Goal: Task Accomplishment & Management: Complete application form

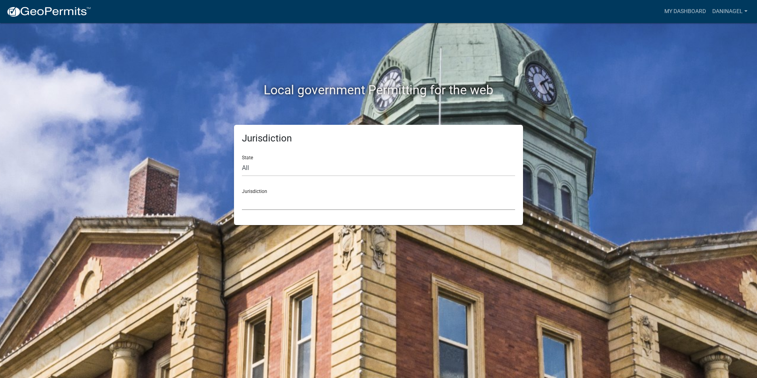
click at [292, 199] on select "[GEOGRAPHIC_DATA], [US_STATE] [GEOGRAPHIC_DATA], [US_STATE][PERSON_NAME][GEOGRA…" at bounding box center [378, 202] width 273 height 16
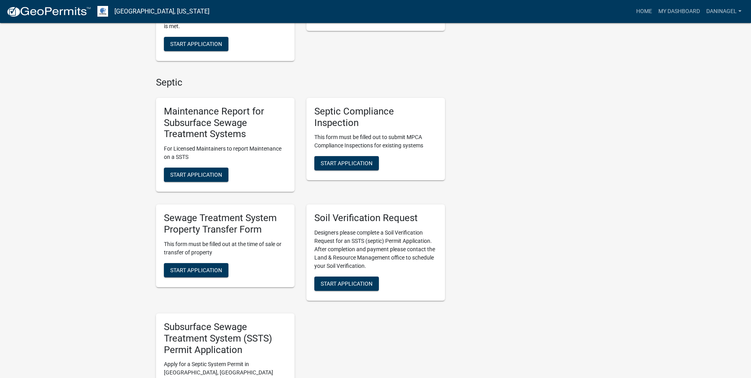
scroll to position [317, 0]
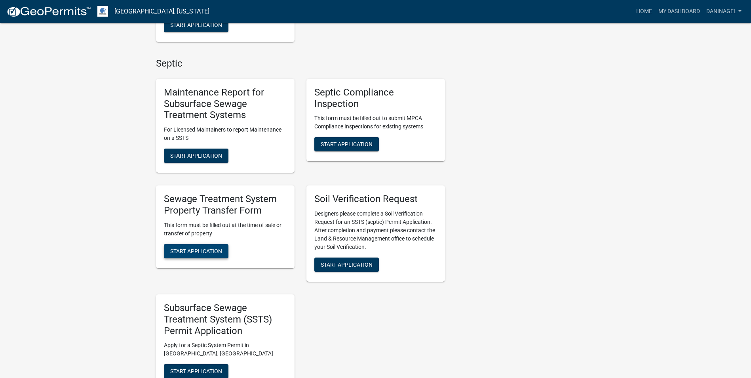
click at [194, 247] on button "Start Application" at bounding box center [196, 251] width 65 height 14
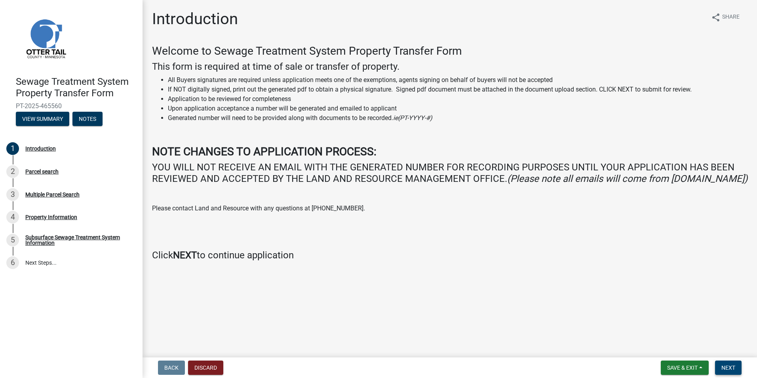
click at [727, 368] on span "Next" at bounding box center [729, 367] width 14 height 6
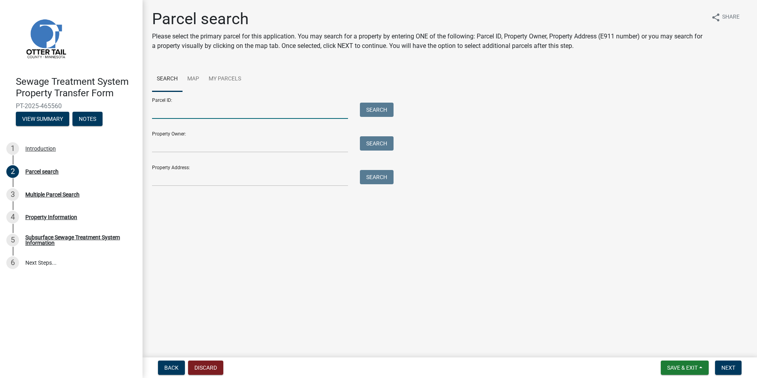
click at [171, 113] on input "Parcel ID:" at bounding box center [250, 111] width 196 height 16
type input "20000310184001"
click at [360, 103] on button "Search" at bounding box center [377, 110] width 34 height 14
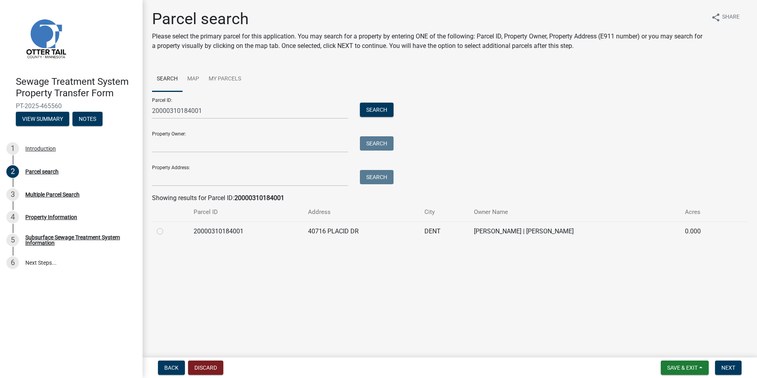
click at [166, 227] on label at bounding box center [166, 227] width 0 height 0
click at [166, 232] on input "radio" at bounding box center [168, 229] width 5 height 5
radio input "true"
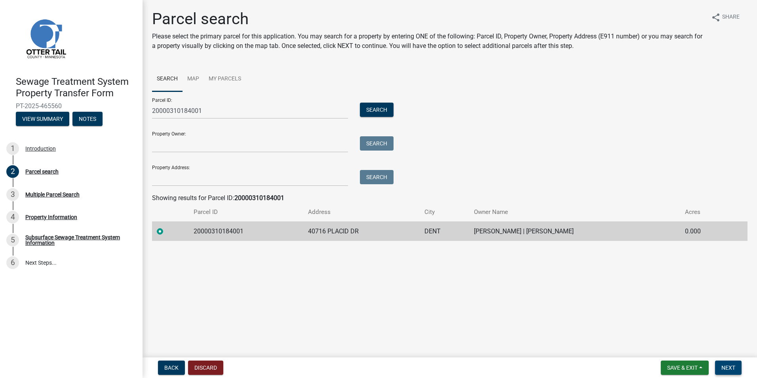
click at [728, 366] on span "Next" at bounding box center [729, 367] width 14 height 6
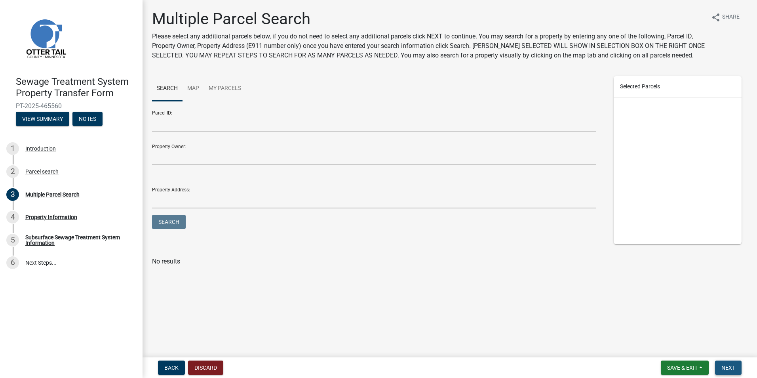
click at [726, 368] on span "Next" at bounding box center [729, 367] width 14 height 6
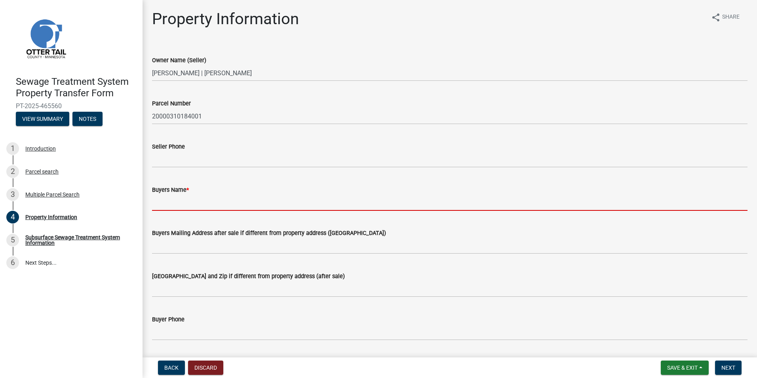
click at [199, 205] on input "Buyers Name *" at bounding box center [450, 202] width 596 height 16
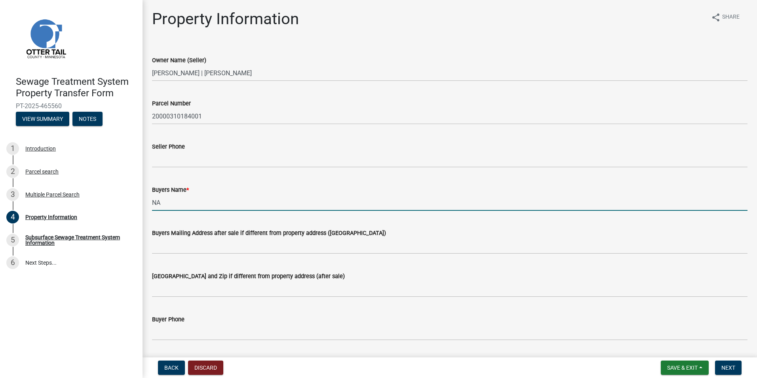
type input "N"
type input "[PERSON_NAME] ET AL"
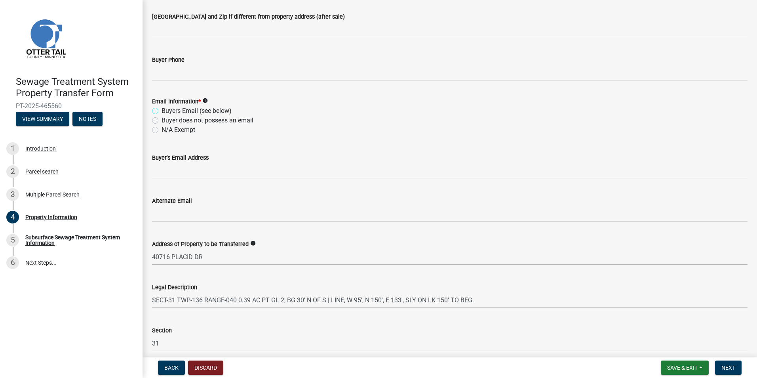
scroll to position [259, 0]
click at [172, 130] on label "N/A Exempt" at bounding box center [179, 131] width 34 height 10
click at [167, 130] on input "N/A Exempt" at bounding box center [164, 128] width 5 height 5
radio input "true"
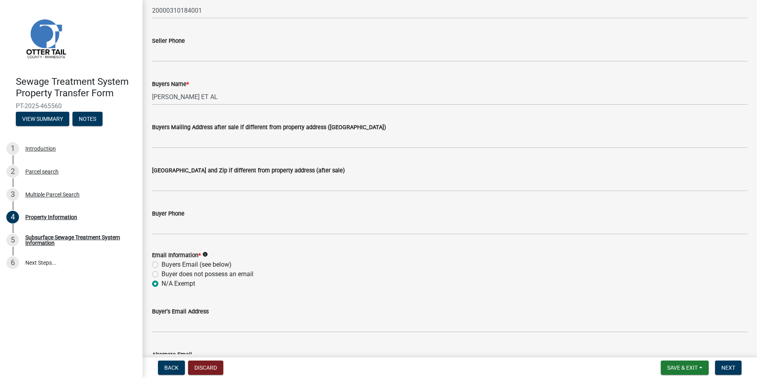
scroll to position [100, 0]
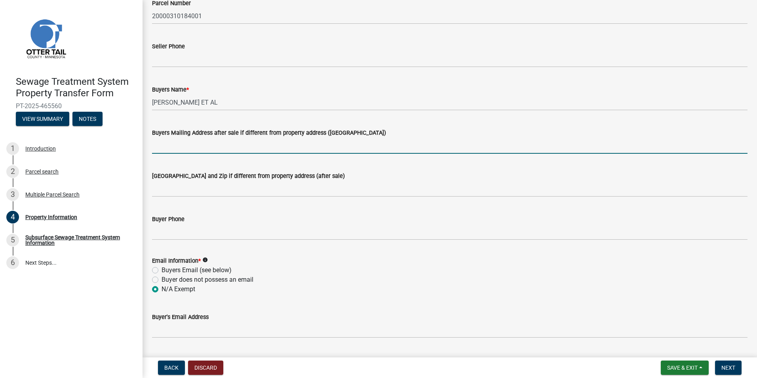
click at [200, 144] on input "Buyers Mailing Address after sale if different from property address ([GEOGRAPH…" at bounding box center [450, 145] width 596 height 16
type input "[STREET_ADDRESS]"
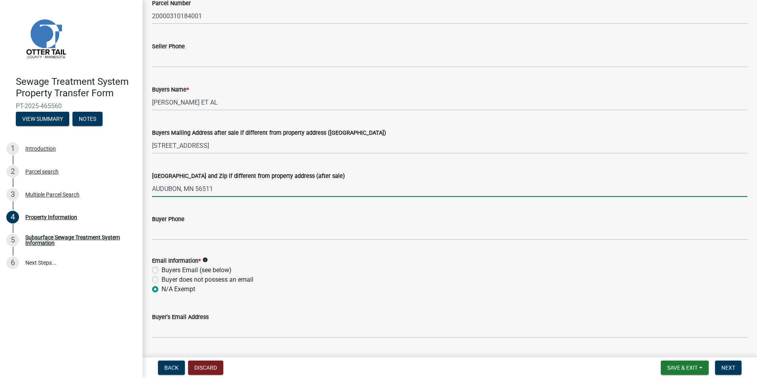
type input "AUDUBON, MN 56511"
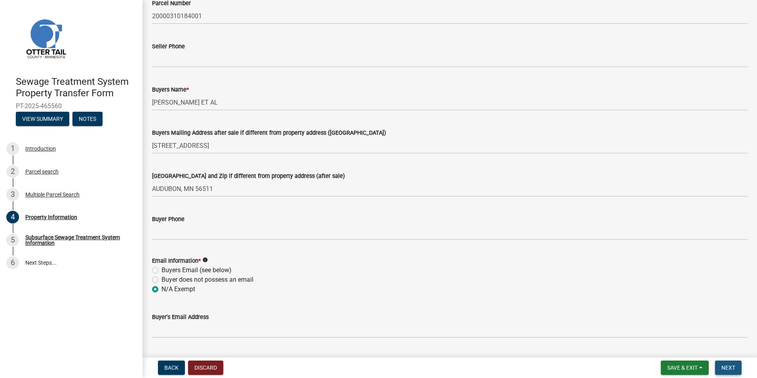
click at [721, 364] on button "Next" at bounding box center [728, 367] width 27 height 14
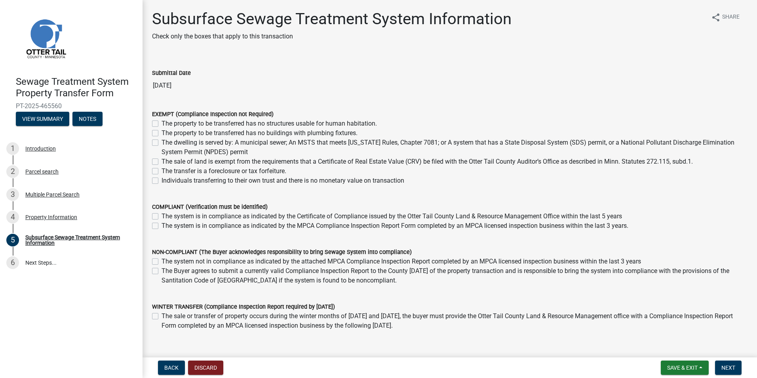
click at [151, 224] on div "COMPLIANT (Verification must be identified) The system is in compliance as indi…" at bounding box center [450, 211] width 608 height 38
click at [162, 225] on label "The system is in compliance as indicated by the MPCA Compliance Inspection Repo…" at bounding box center [395, 226] width 467 height 10
click at [162, 225] on input "The system is in compliance as indicated by the MPCA Compliance Inspection Repo…" at bounding box center [164, 223] width 5 height 5
checkbox input "true"
checkbox input "false"
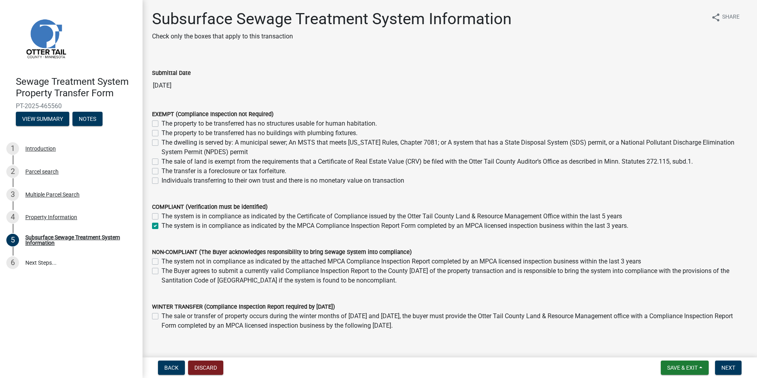
checkbox input "true"
click at [733, 368] on span "Next" at bounding box center [729, 367] width 14 height 6
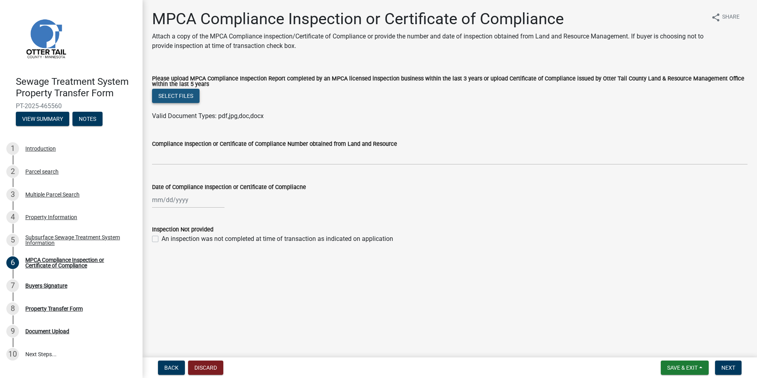
click at [183, 95] on button "Select files" at bounding box center [176, 96] width 48 height 14
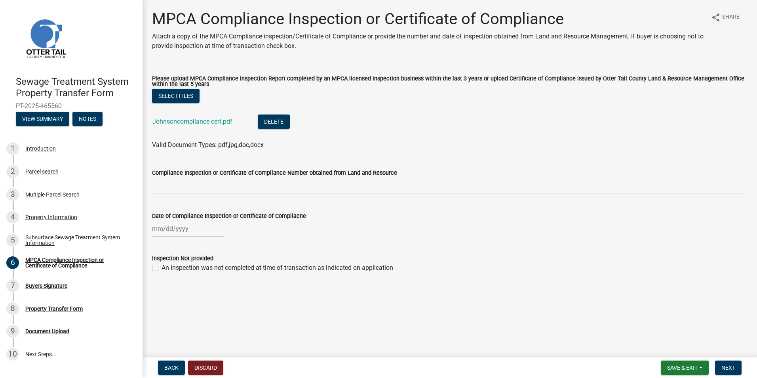
click at [152, 231] on div at bounding box center [188, 229] width 72 height 16
select select "8"
select select "2025"
click at [161, 246] on span "Previous month" at bounding box center [160, 245] width 6 height 6
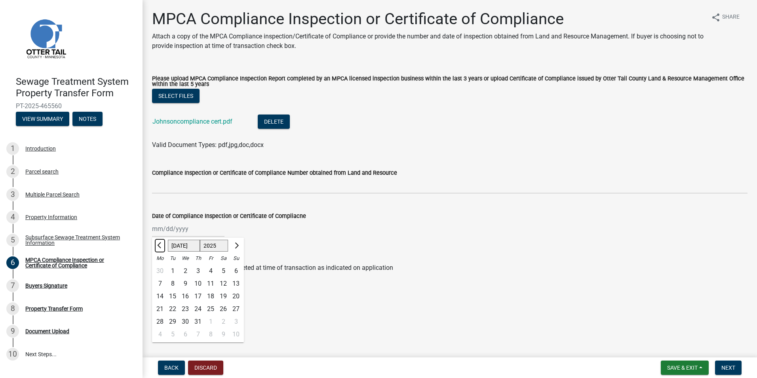
select select "6"
click at [211, 318] on div "27" at bounding box center [210, 321] width 13 height 13
type input "[DATE]"
click at [734, 370] on span "Next" at bounding box center [729, 367] width 14 height 6
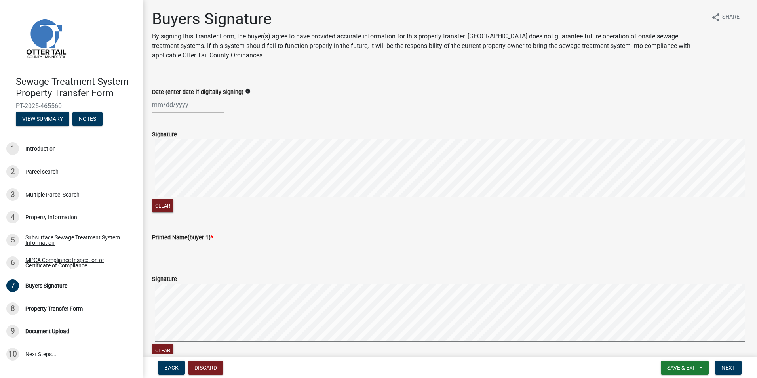
click at [156, 104] on div at bounding box center [188, 105] width 72 height 16
select select "8"
select select "2025"
click at [187, 172] on div "13" at bounding box center [185, 172] width 13 height 13
type input "[DATE]"
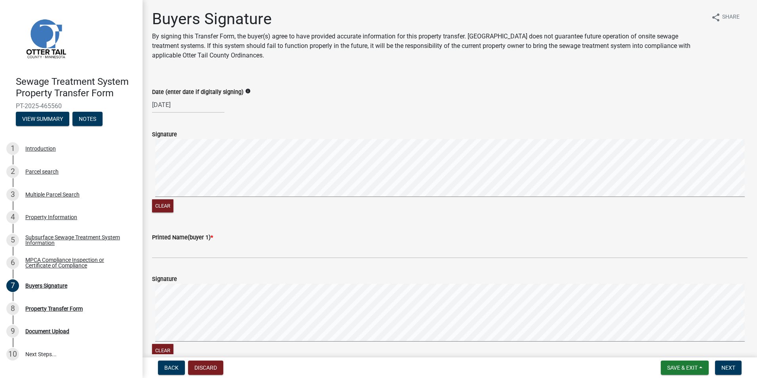
click at [232, 198] on signature-pad at bounding box center [450, 169] width 596 height 60
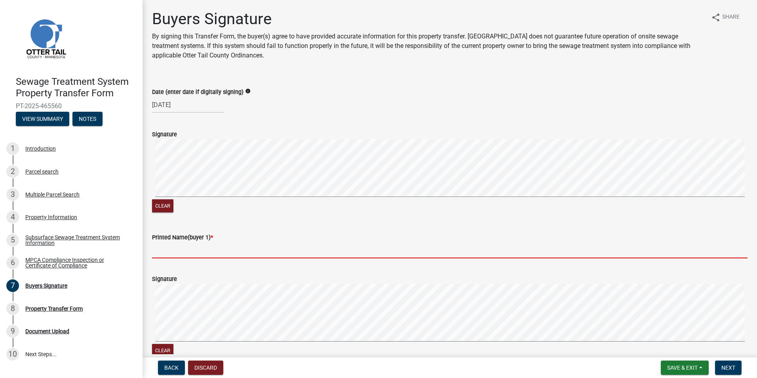
click at [181, 249] on input "Printed Name(buyer 1) *" at bounding box center [450, 250] width 596 height 16
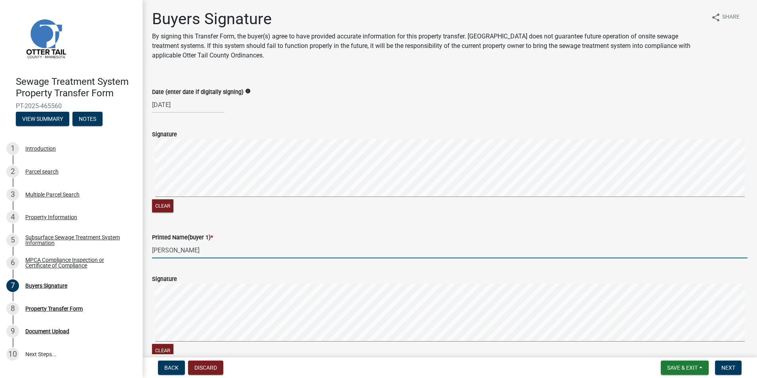
type input "[PERSON_NAME]"
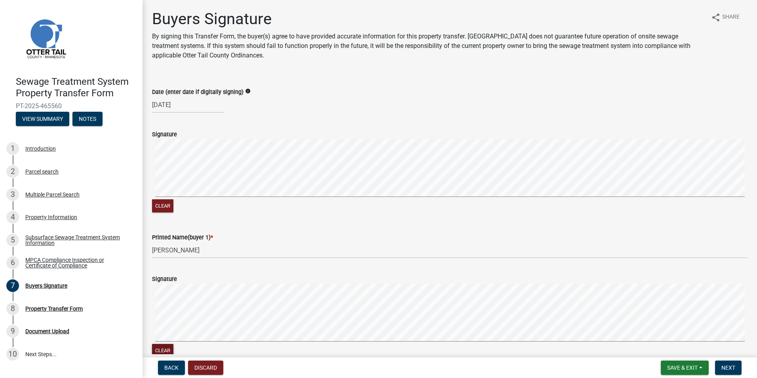
scroll to position [2, 0]
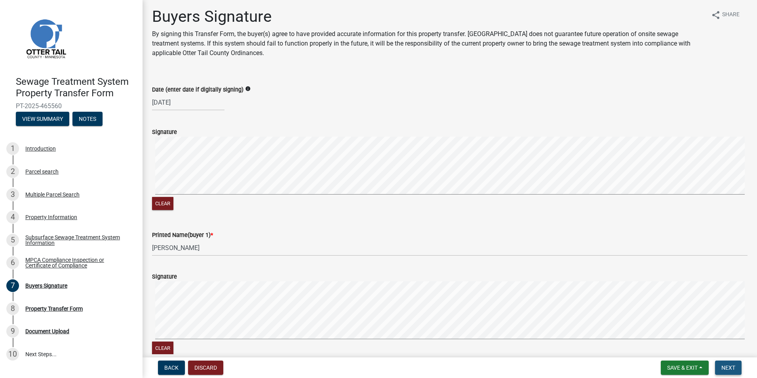
click at [730, 367] on span "Next" at bounding box center [729, 367] width 14 height 6
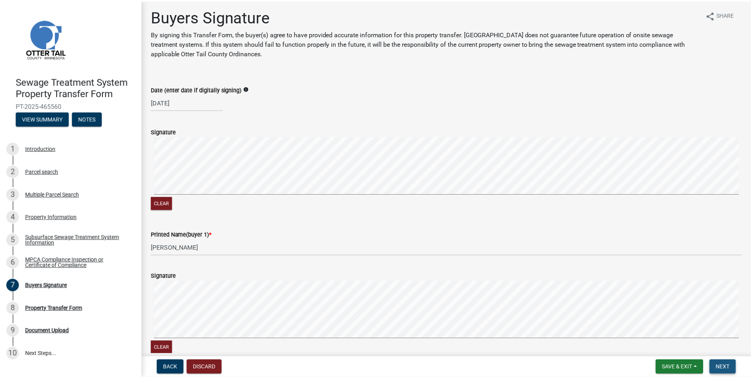
scroll to position [0, 0]
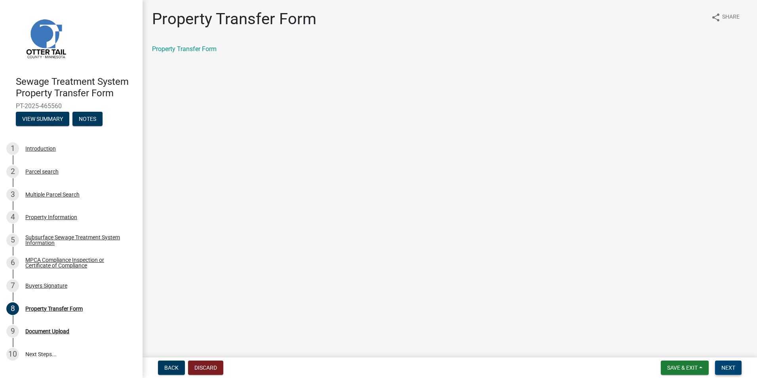
click at [723, 370] on span "Next" at bounding box center [729, 367] width 14 height 6
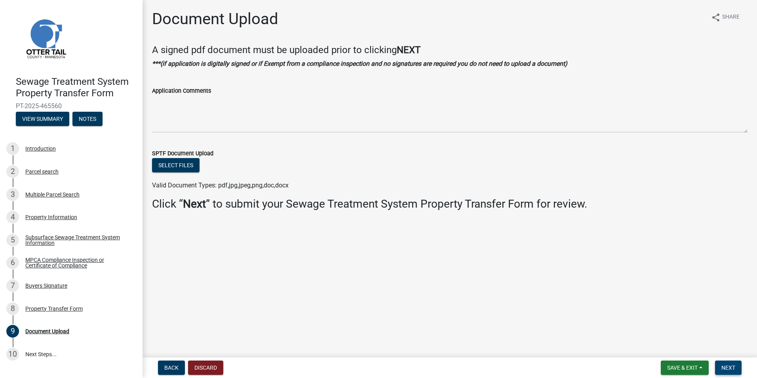
click at [732, 368] on span "Next" at bounding box center [729, 367] width 14 height 6
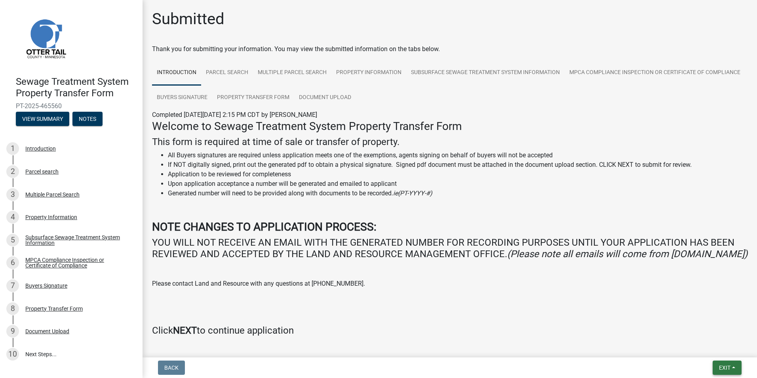
click at [722, 367] on span "Exit" at bounding box center [724, 367] width 11 height 6
click at [705, 347] on button "Save & Exit" at bounding box center [709, 346] width 63 height 19
